Goal: Transaction & Acquisition: Download file/media

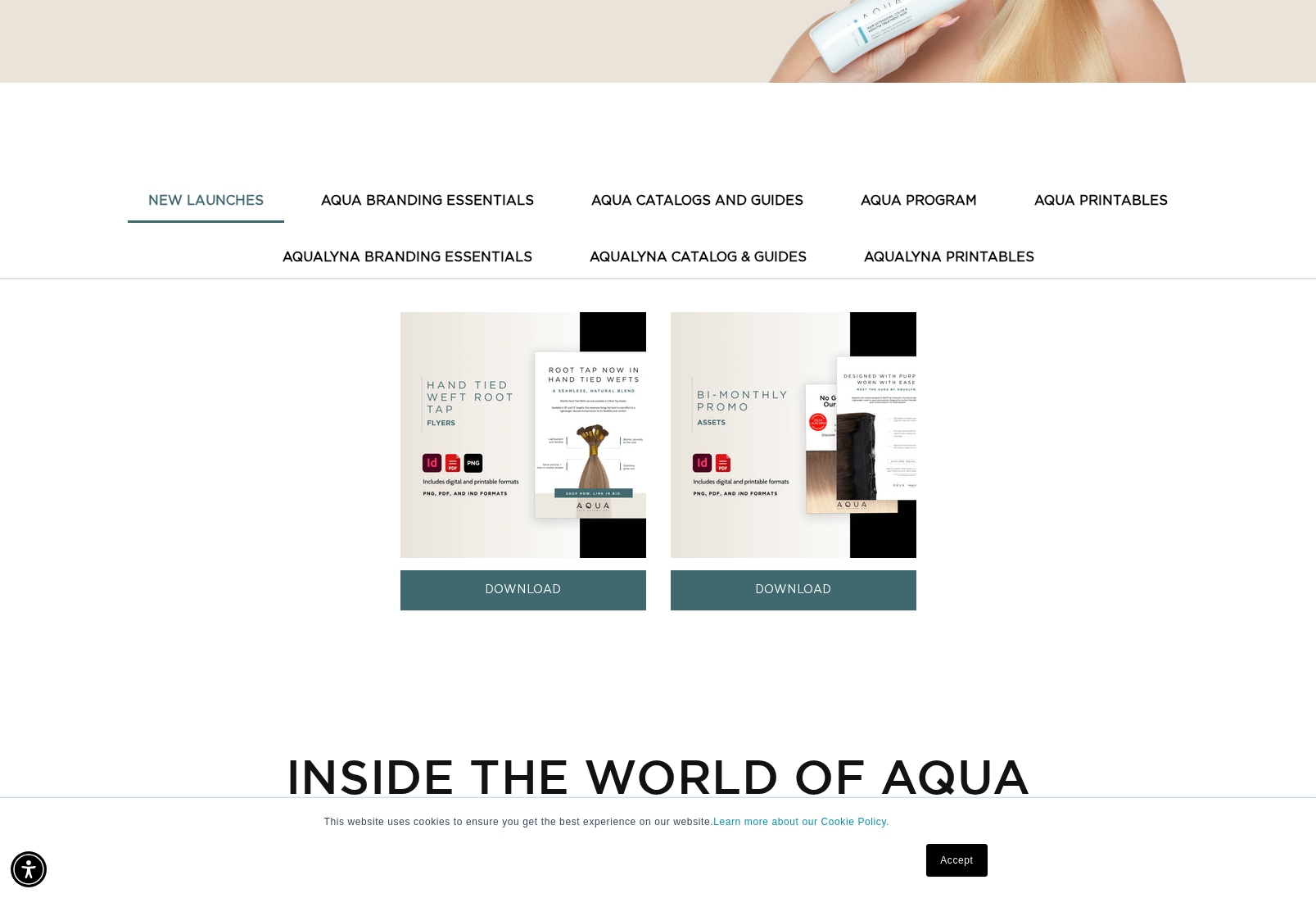
scroll to position [0, 1200]
click at [401, 190] on button "AQUA BRANDING ESSENTIALS" at bounding box center [427, 201] width 254 height 40
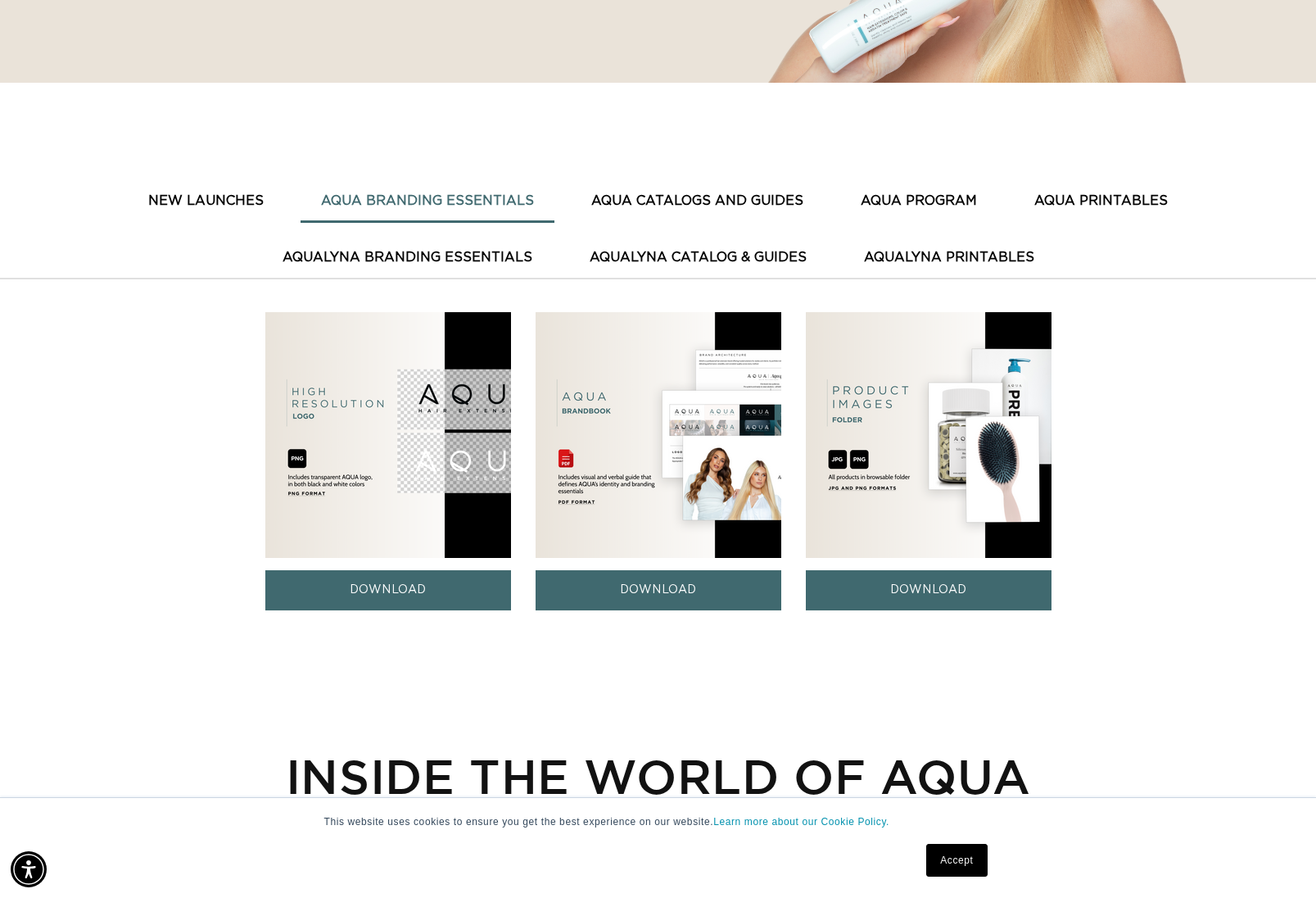
click at [156, 189] on button "New Launches" at bounding box center [206, 201] width 156 height 40
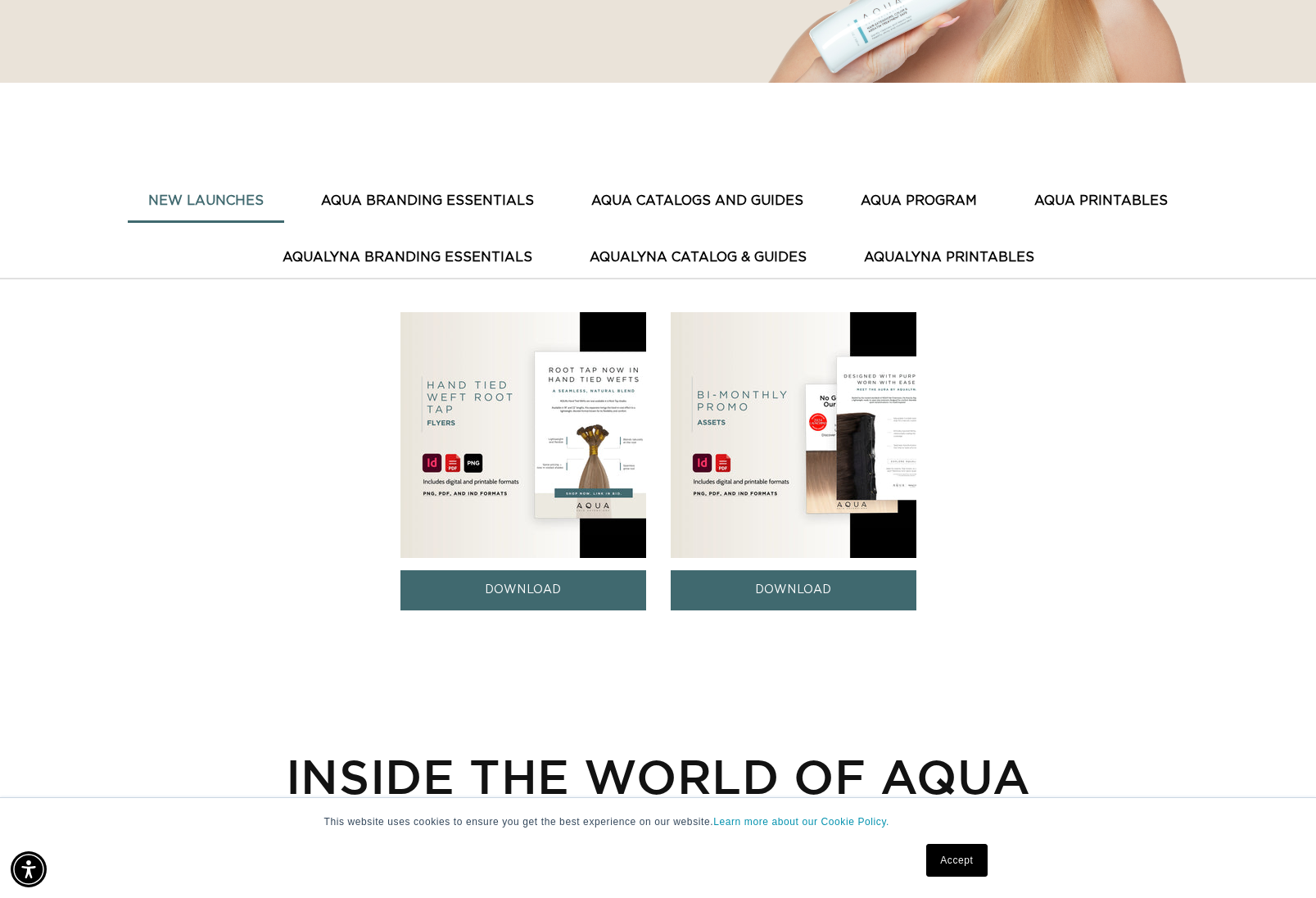
scroll to position [0, 0]
click at [490, 436] on img at bounding box center [524, 435] width 246 height 246
click at [534, 602] on link "DOWNLOAD" at bounding box center [524, 590] width 246 height 40
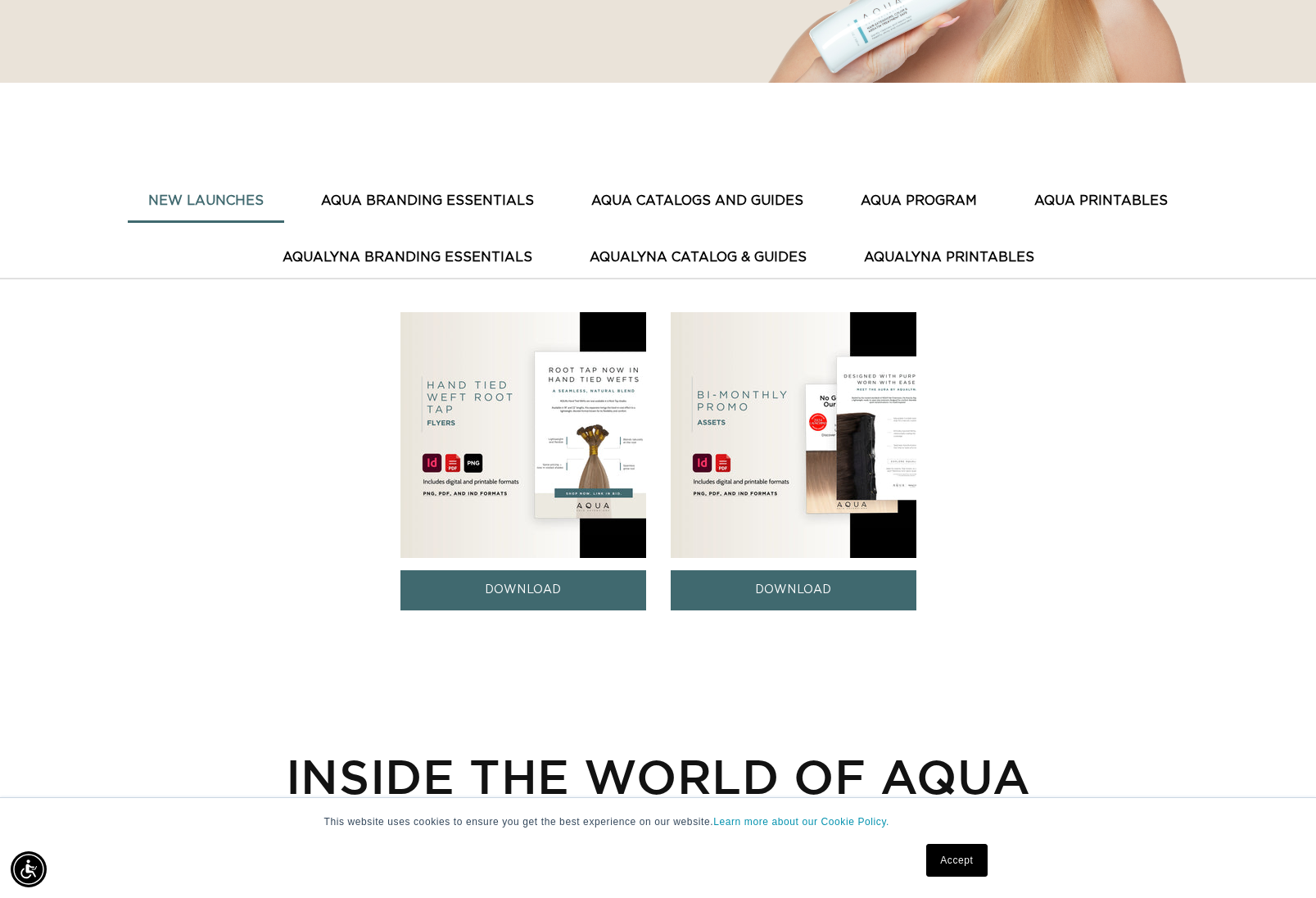
click at [471, 216] on button "AQUA BRANDING ESSENTIALS" at bounding box center [427, 201] width 254 height 40
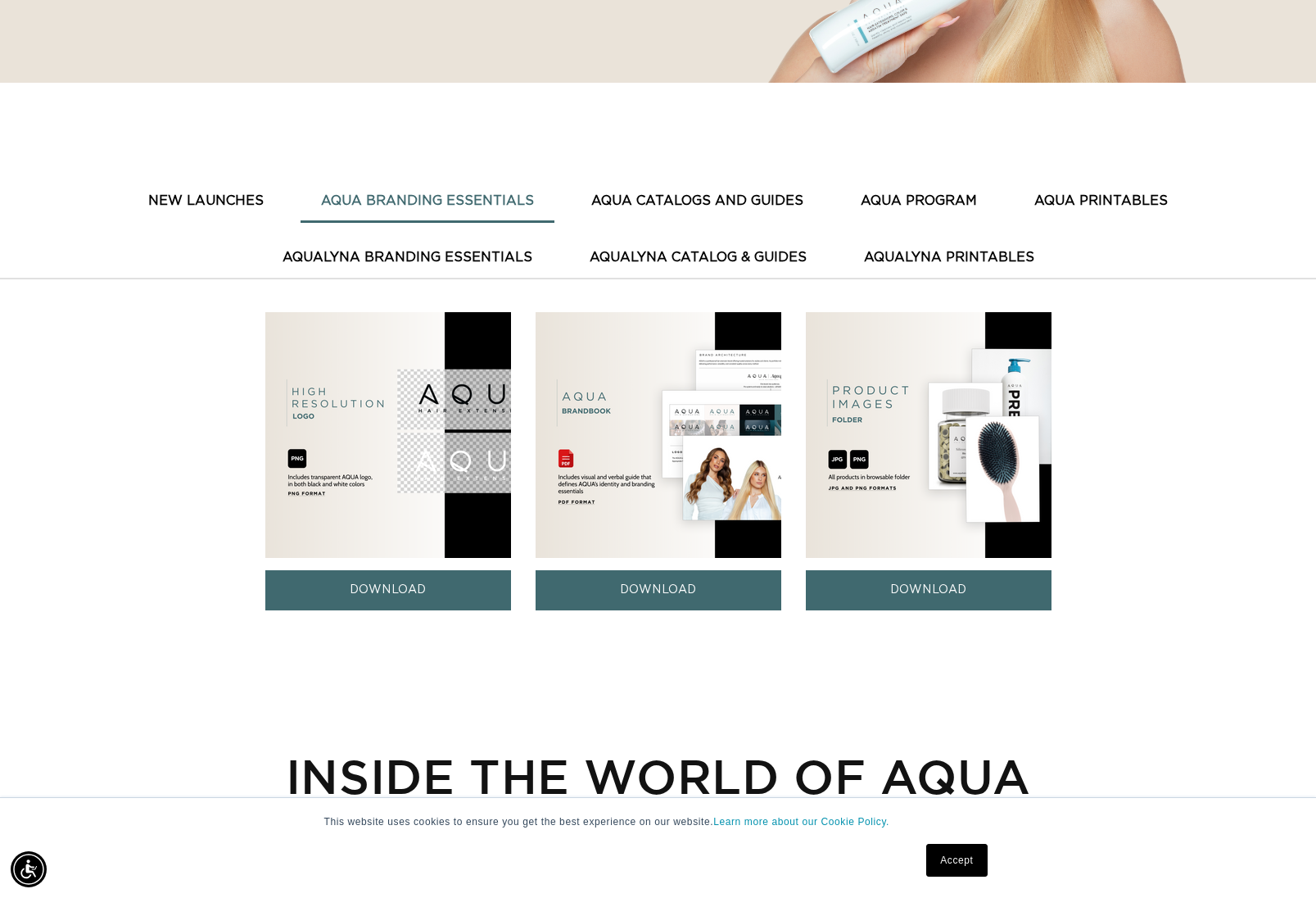
scroll to position [0, 0]
click at [676, 195] on button "AQUA CATALOGS AND GUIDES" at bounding box center [697, 201] width 253 height 40
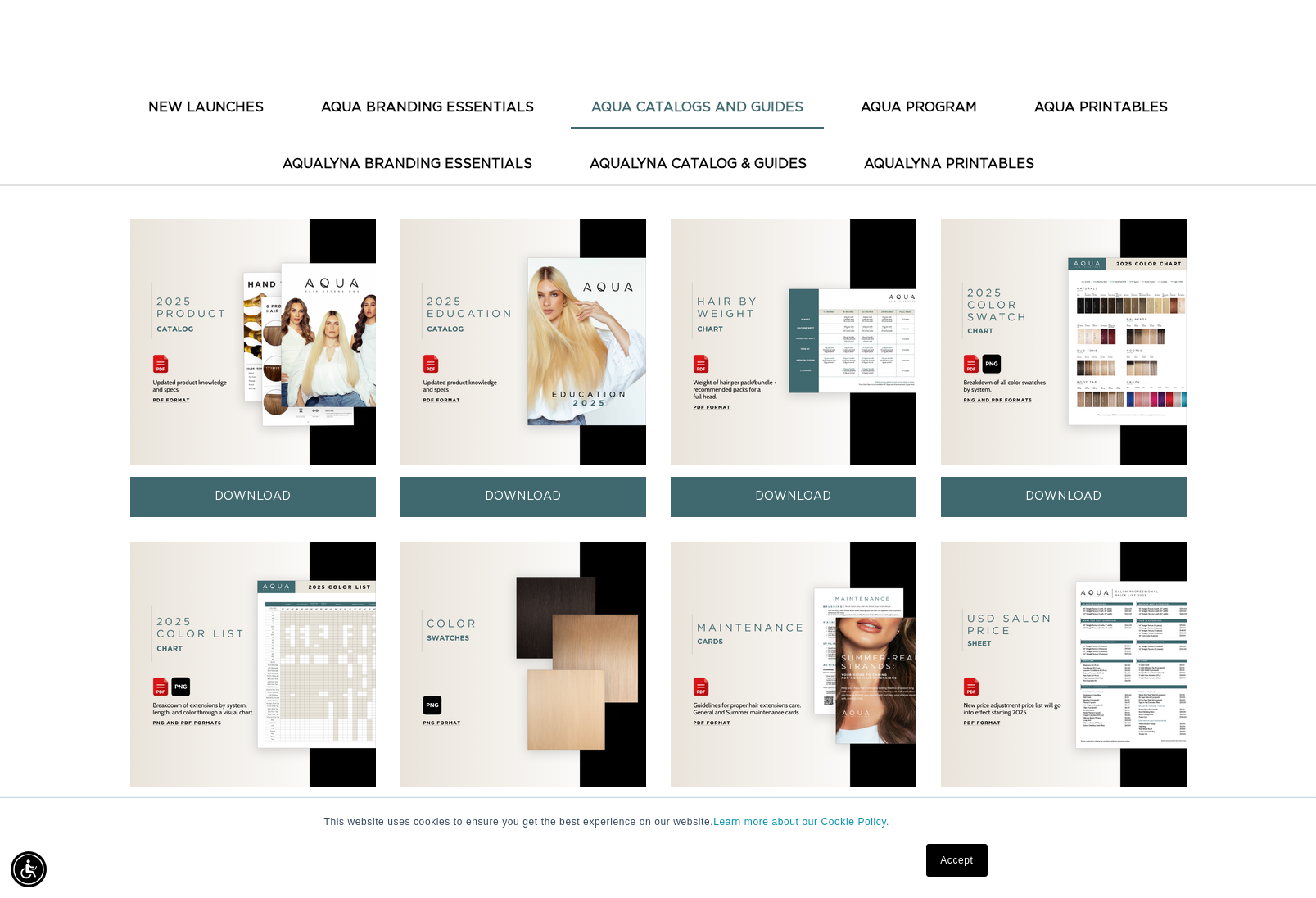
scroll to position [0, 1200]
click at [231, 350] on img at bounding box center [253, 341] width 246 height 246
click at [251, 494] on link "DOWNLOAD" at bounding box center [253, 496] width 246 height 40
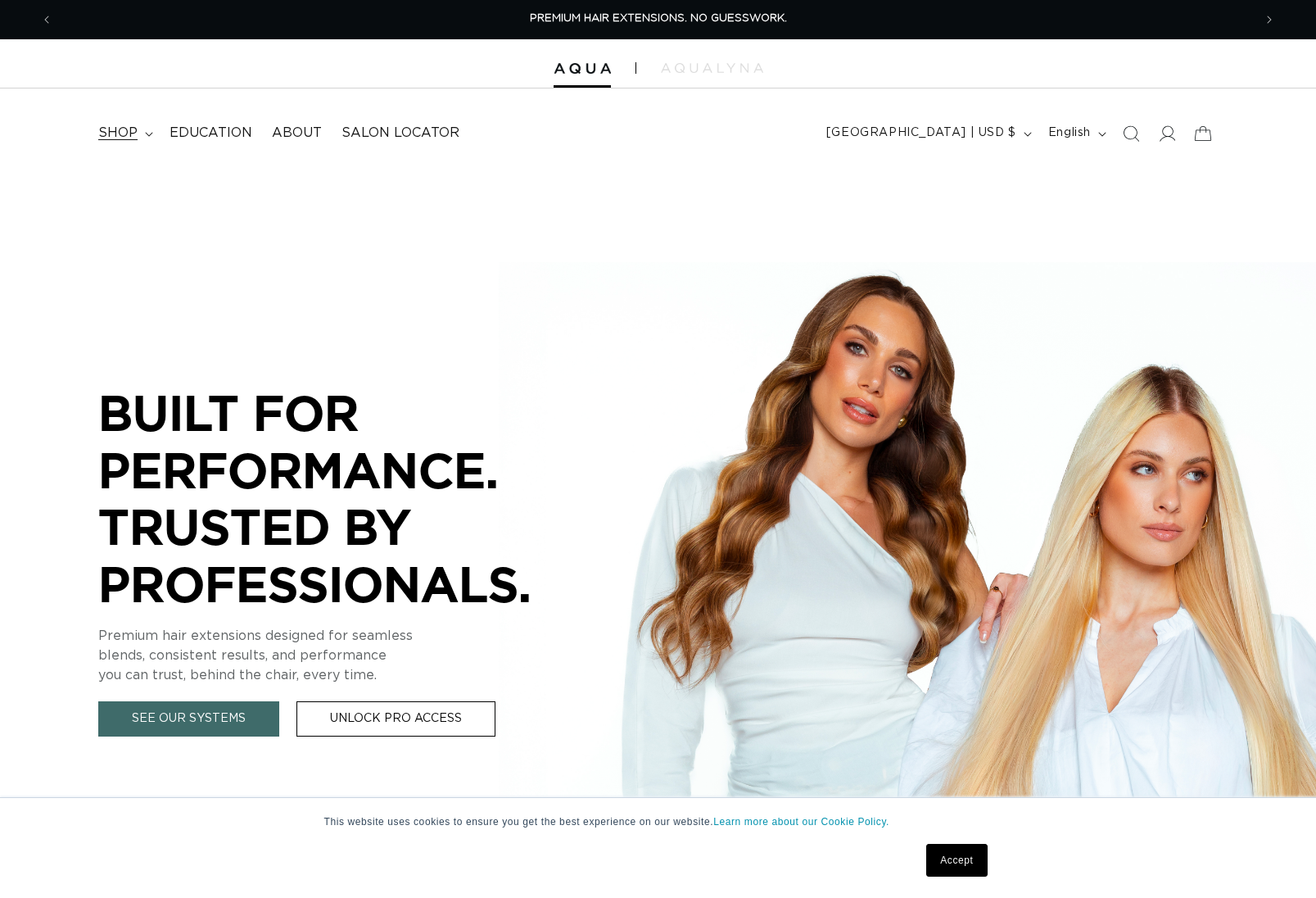
click at [114, 122] on summary "shop" at bounding box center [124, 133] width 71 height 37
